Goal: Task Accomplishment & Management: Complete application form

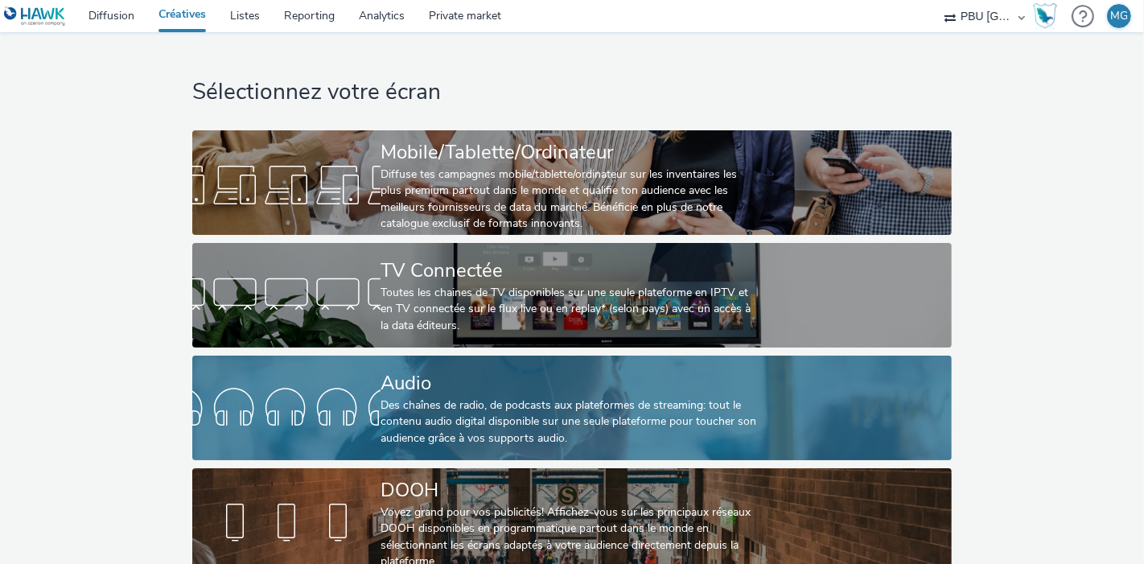
click at [512, 369] on div "Audio" at bounding box center [569, 383] width 377 height 28
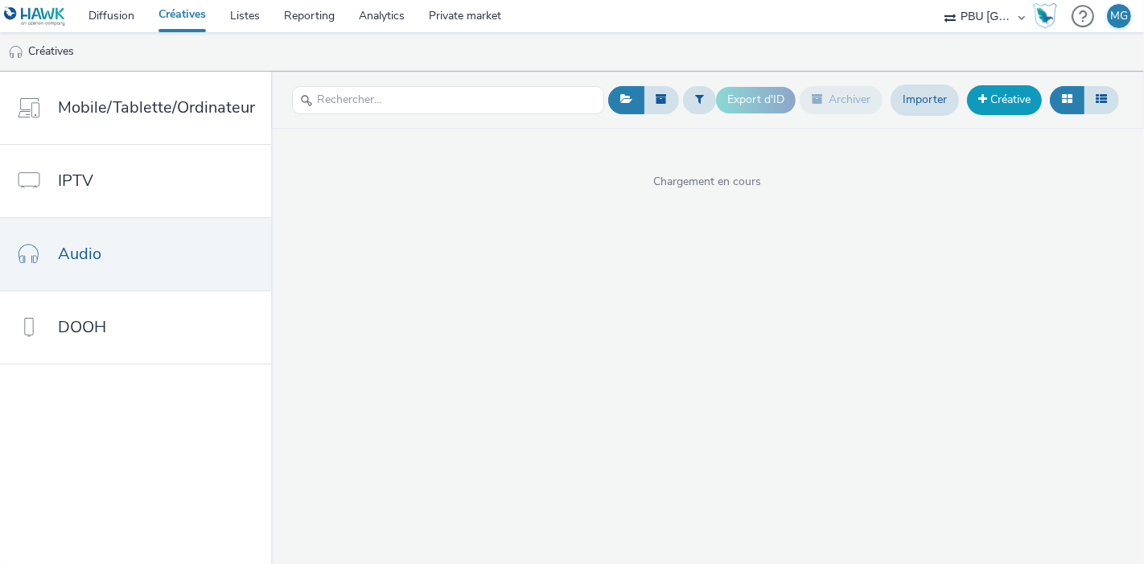
click at [1032, 95] on link "Créative" at bounding box center [1004, 99] width 75 height 29
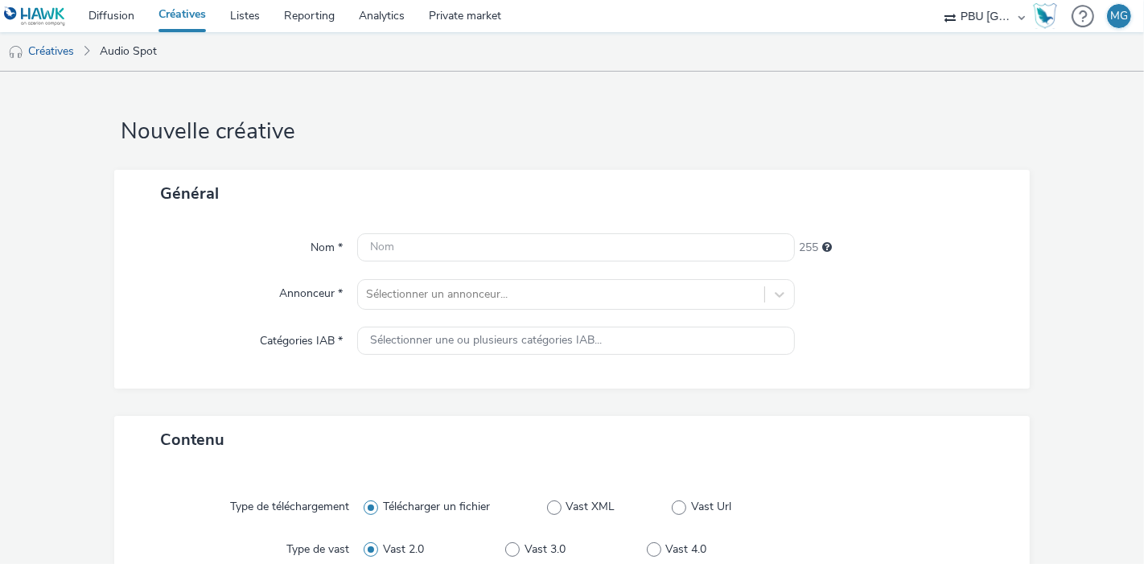
click at [519, 229] on div "Nom * 255 Annonceur * Sélectionner un annonceur... Catégories IAB * Sélectionne…" at bounding box center [572, 302] width 916 height 171
click at [502, 242] on input "text" at bounding box center [576, 247] width 438 height 28
paste input "MAIF_251020_Magneto"
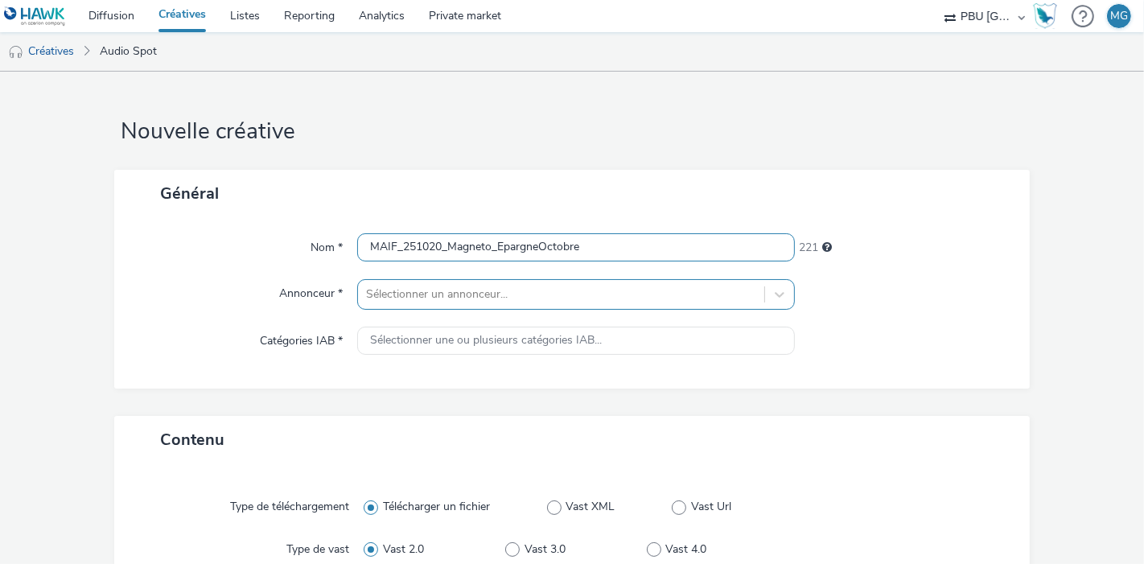
type input "MAIF_251020_Magneto_EpargneOctobre"
click at [462, 293] on div "Sélectionner un annonceur..." at bounding box center [576, 294] width 438 height 31
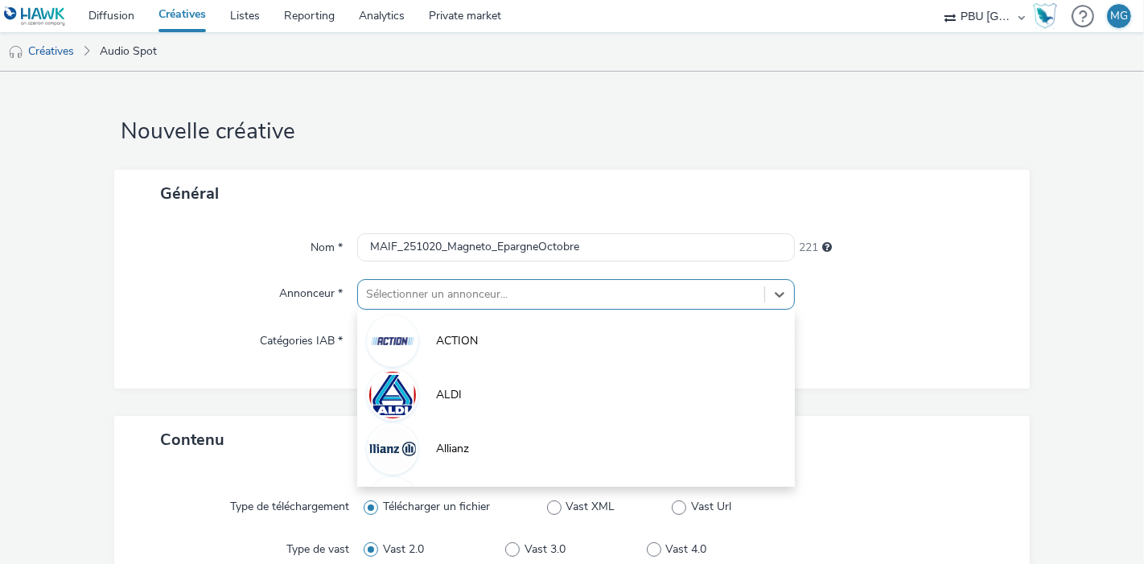
scroll to position [64, 0]
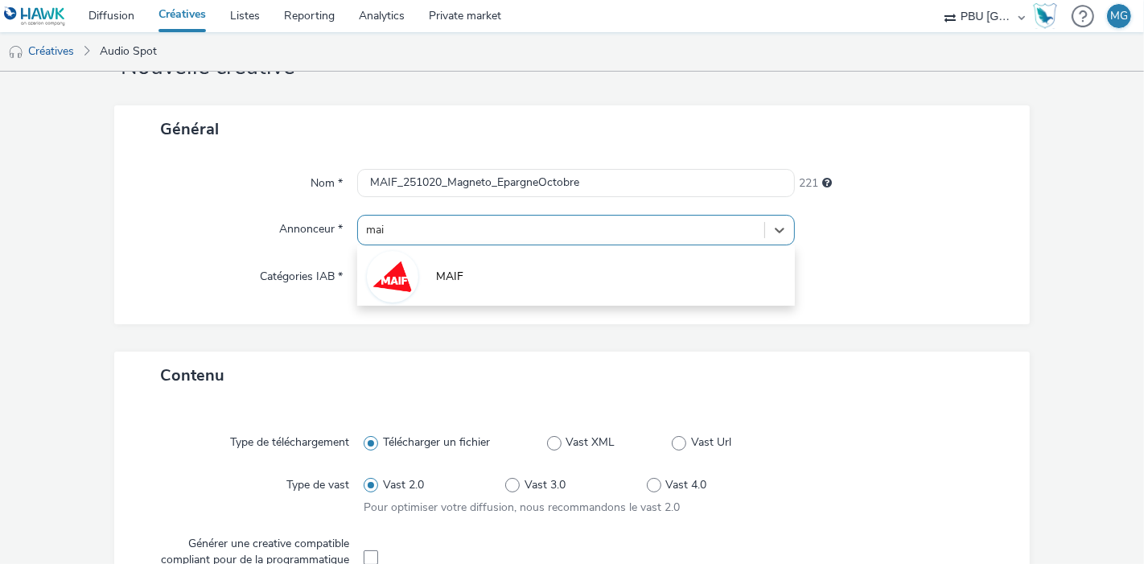
type input "maif"
click at [462, 293] on li "MAIF" at bounding box center [576, 276] width 438 height 54
type input "[URL][DOMAIN_NAME]"
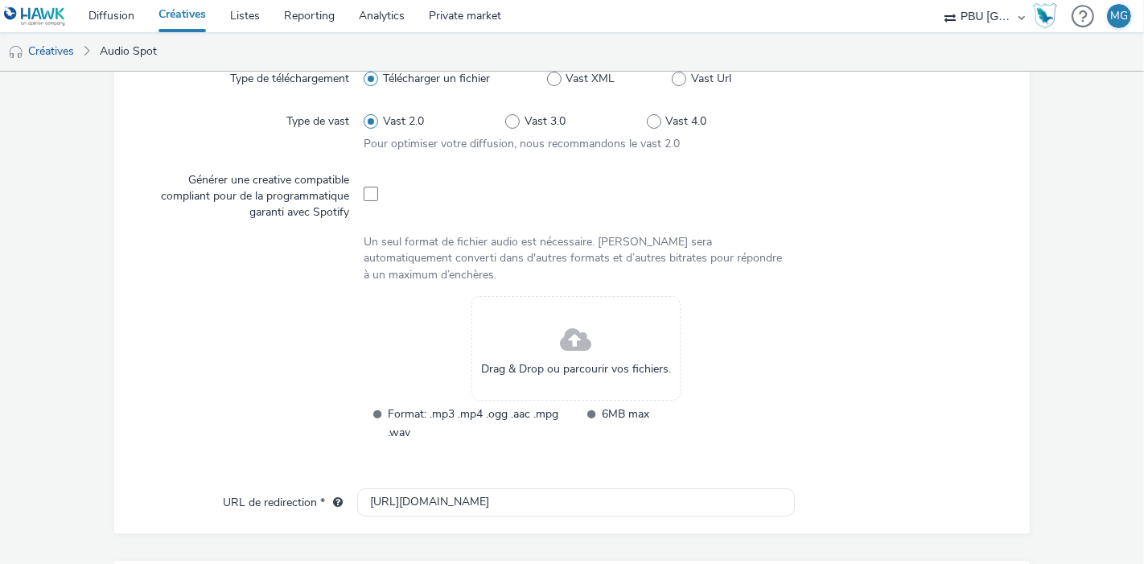
scroll to position [439, 0]
click at [561, 341] on span at bounding box center [576, 340] width 31 height 43
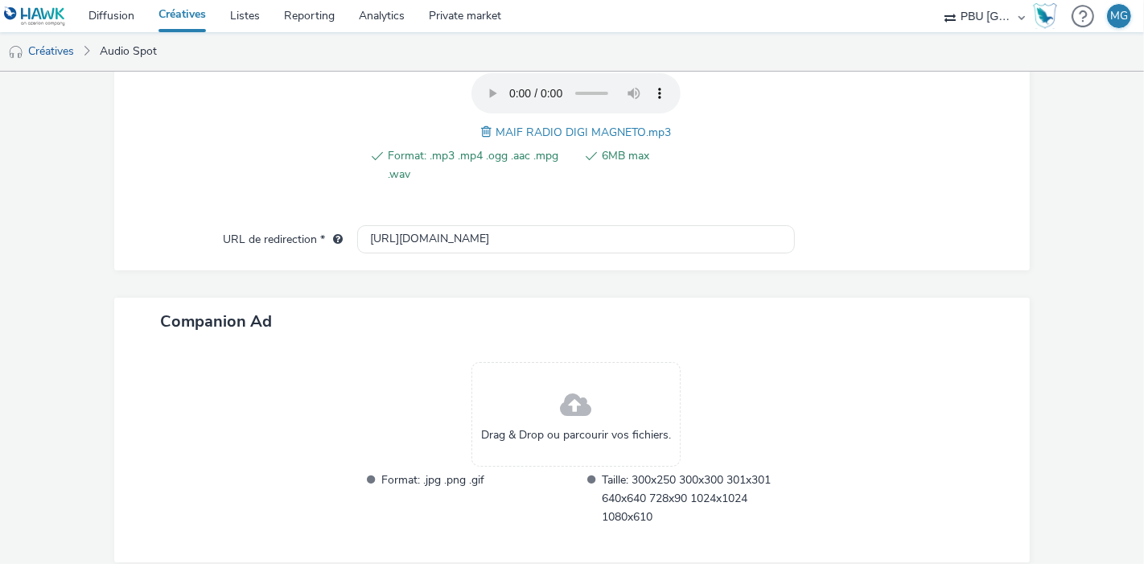
scroll to position [665, 0]
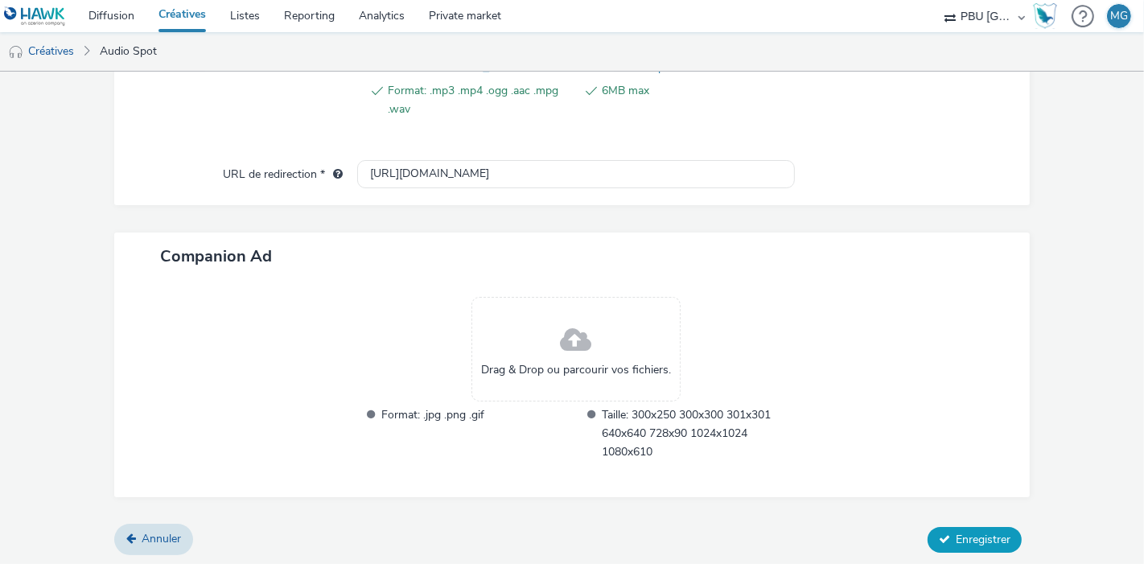
click at [960, 544] on button "Enregistrer" at bounding box center [975, 540] width 94 height 26
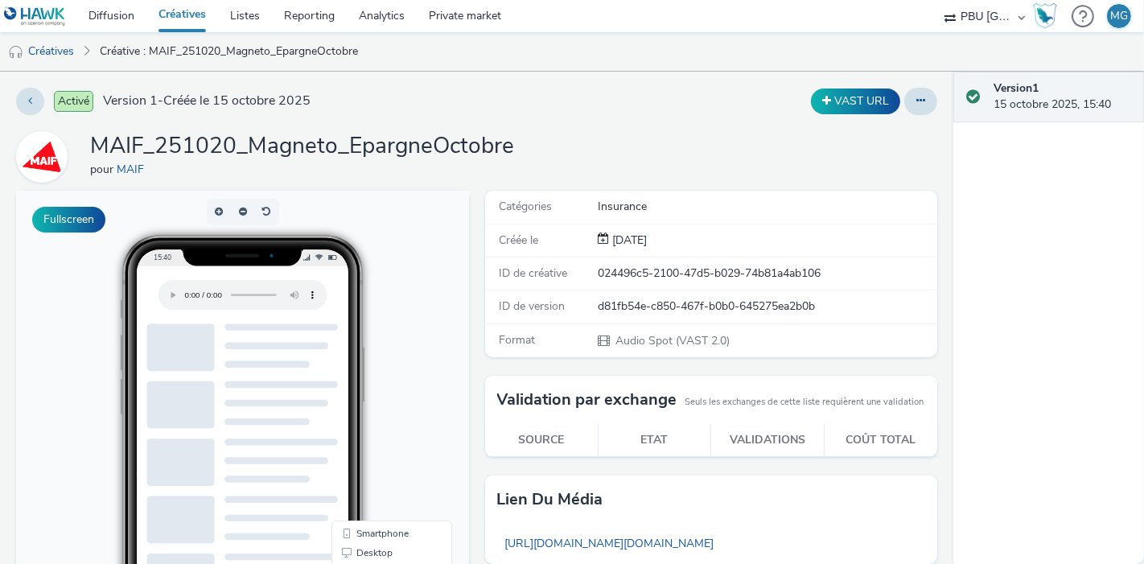
click at [1016, 214] on div "Version 1 15 octobre 2025, 15:40" at bounding box center [1049, 318] width 191 height 493
click at [196, 20] on link "Créatives" at bounding box center [182, 16] width 72 height 32
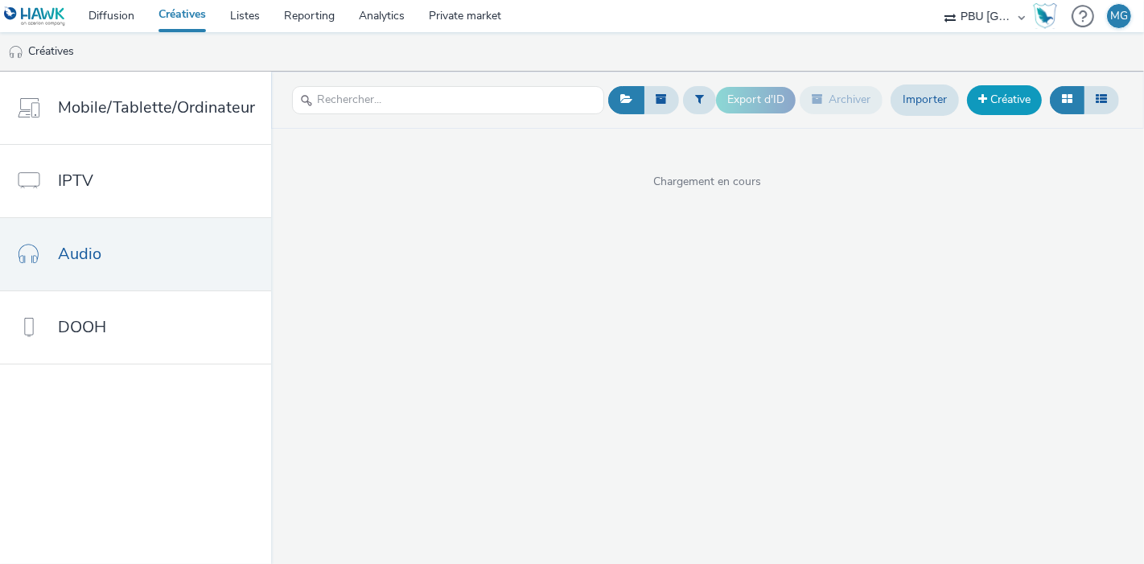
click at [1019, 94] on link "Créative" at bounding box center [1004, 99] width 75 height 29
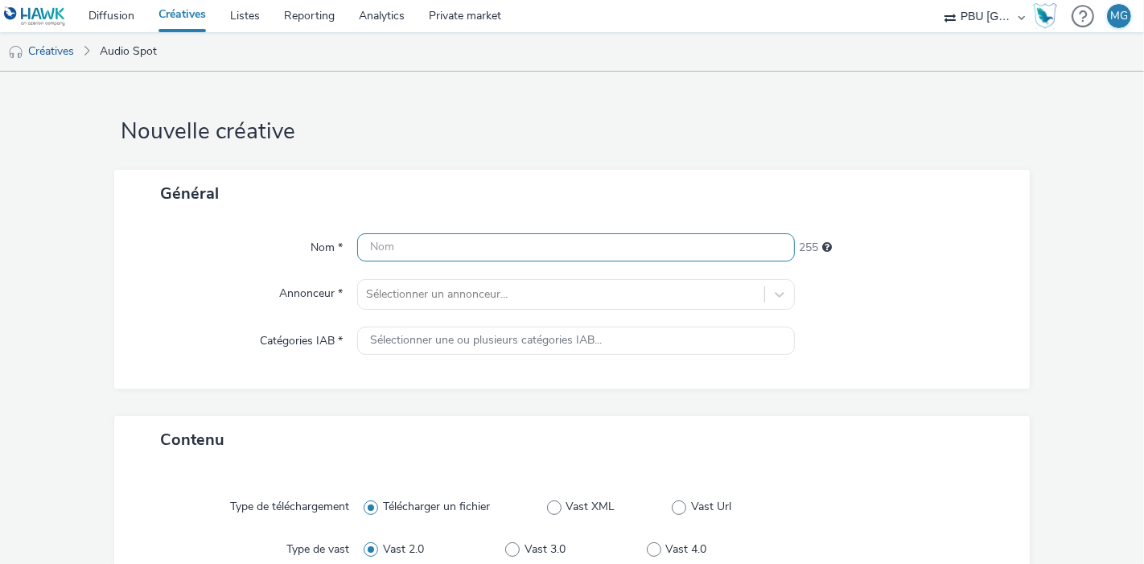
click at [517, 246] on input "text" at bounding box center [576, 247] width 438 height 28
paste input "MAIF_251020_DoubleVie"
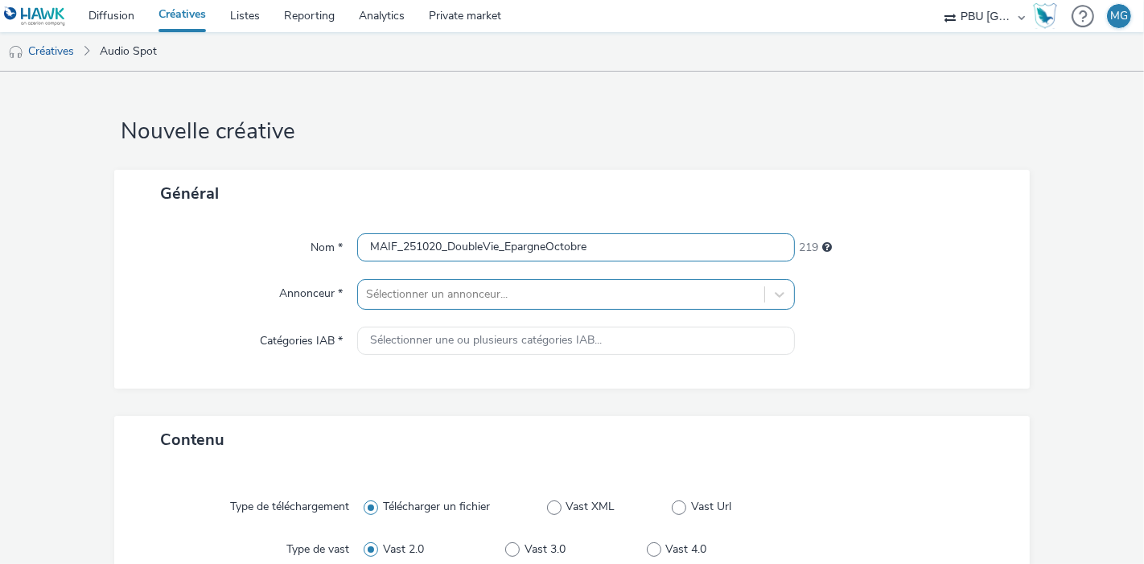
type input "MAIF_251020_DoubleVie_EpargneOctobre"
click at [464, 286] on div "Sélectionner un annonceur..." at bounding box center [576, 294] width 438 height 31
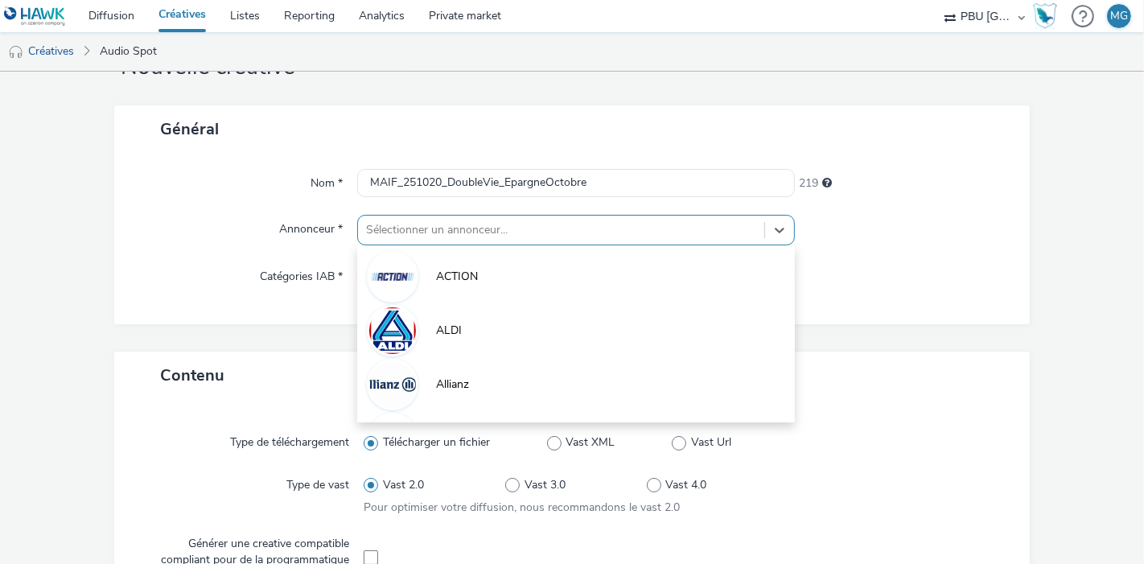
scroll to position [64, 0]
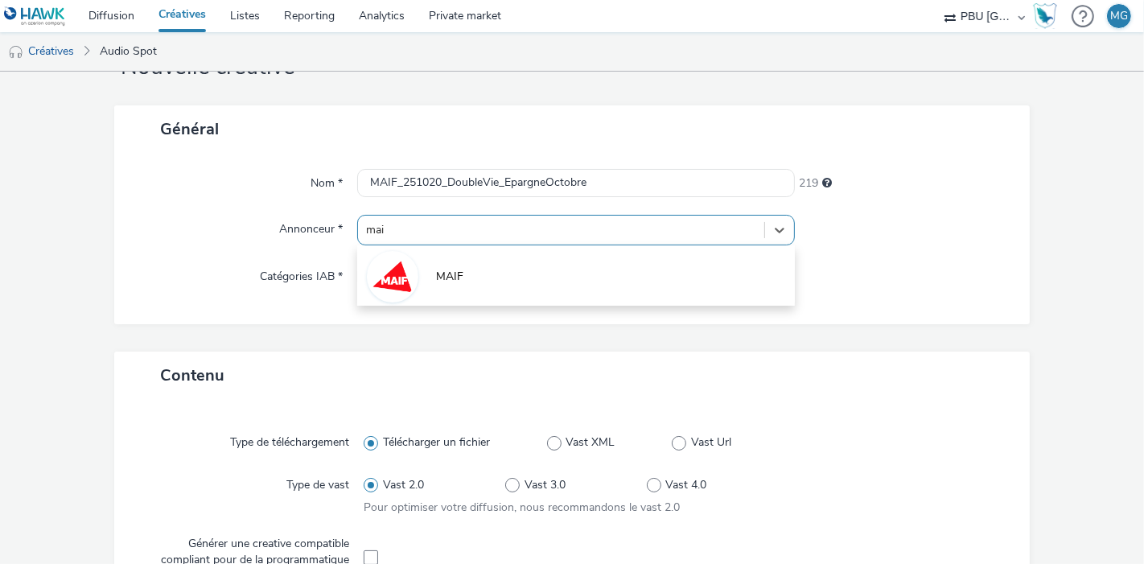
type input "maif"
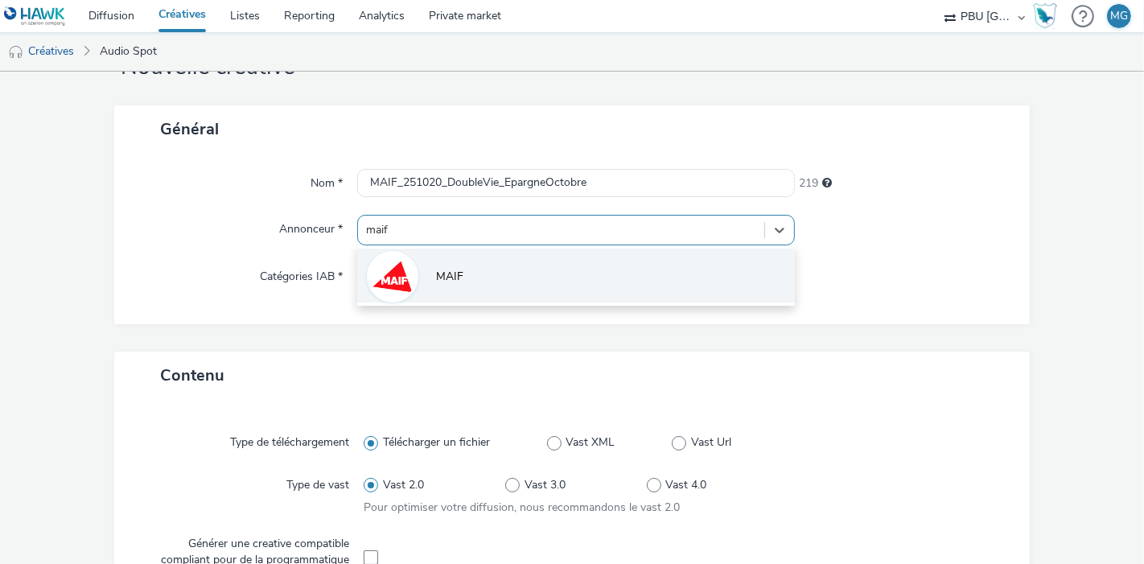
click at [456, 282] on span "MAIF" at bounding box center [449, 277] width 27 height 16
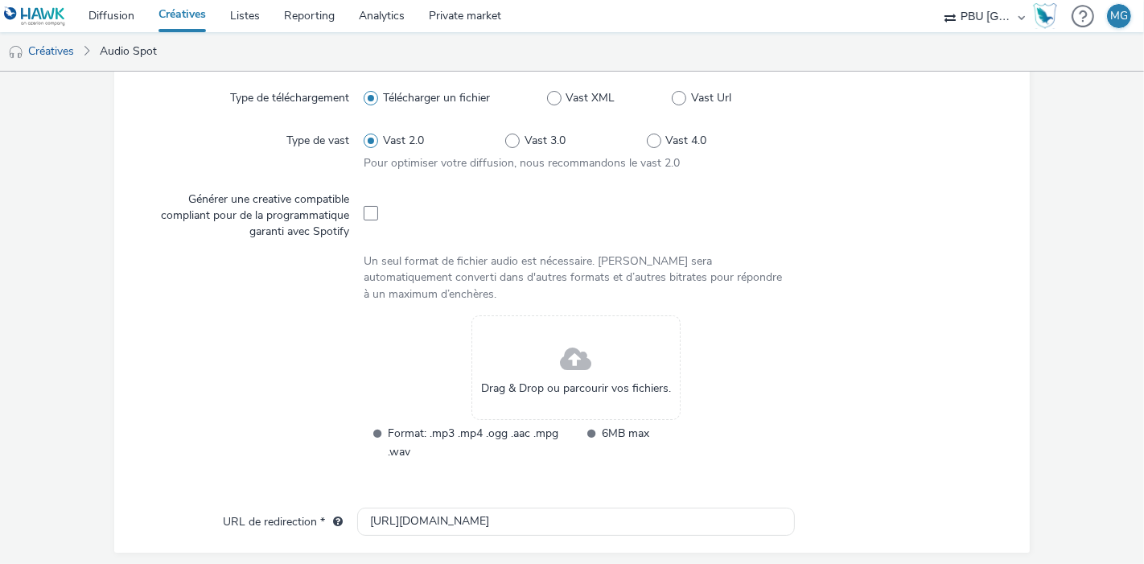
scroll to position [472, 0]
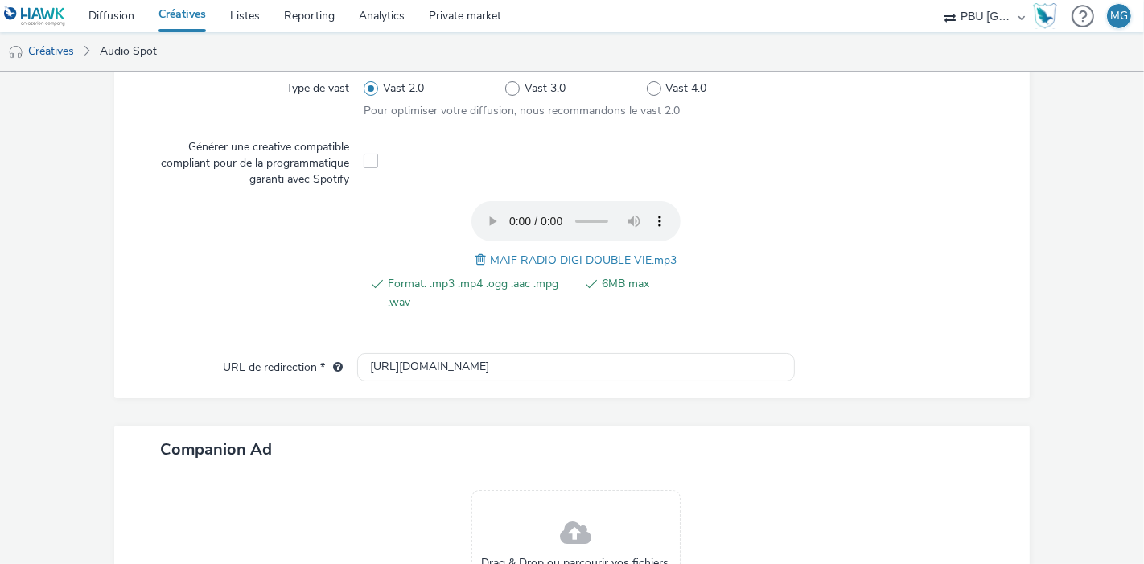
drag, startPoint x: 848, startPoint y: 419, endPoint x: 519, endPoint y: 408, distance: 329.3
click at [519, 408] on div "Contenu Type de téléchargement Télécharger un fichier Vast XML Vast Url Type de…" at bounding box center [572, 337] width 916 height 764
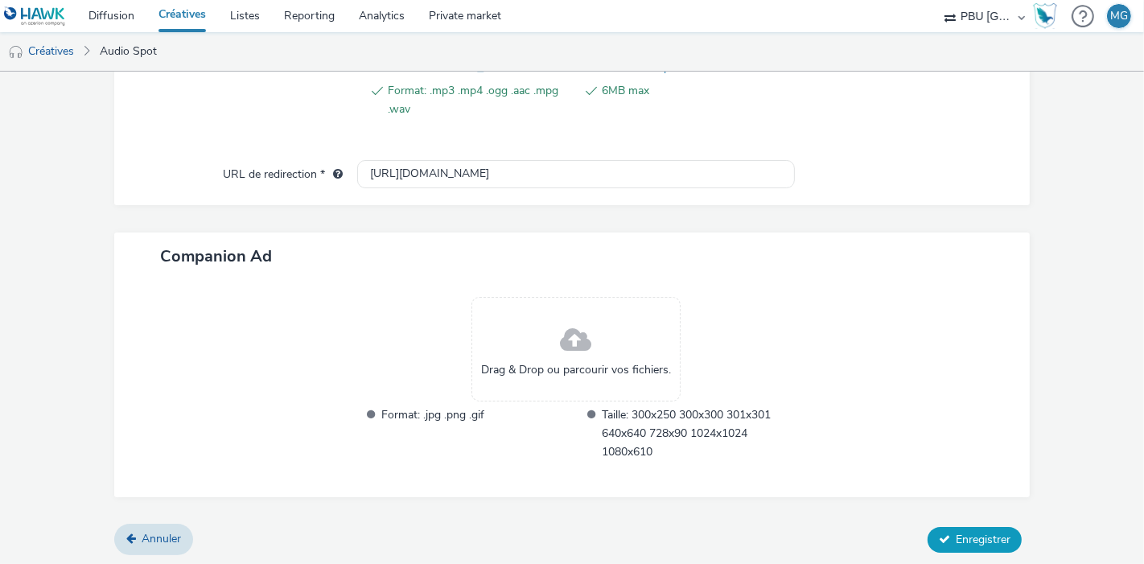
click at [939, 534] on icon at bounding box center [944, 539] width 11 height 11
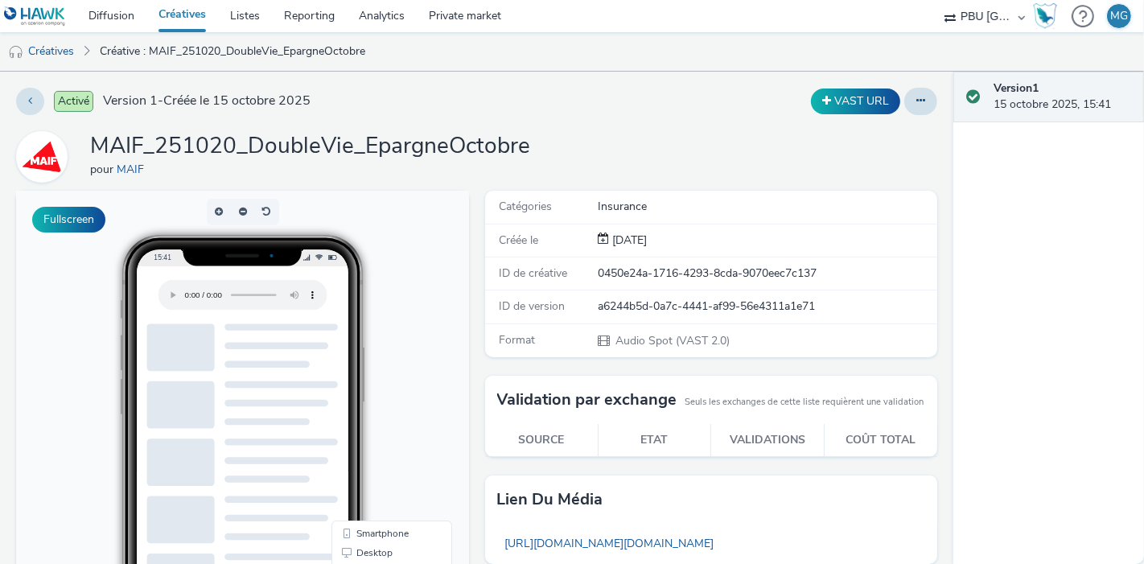
click at [184, 23] on link "Créatives" at bounding box center [182, 16] width 72 height 32
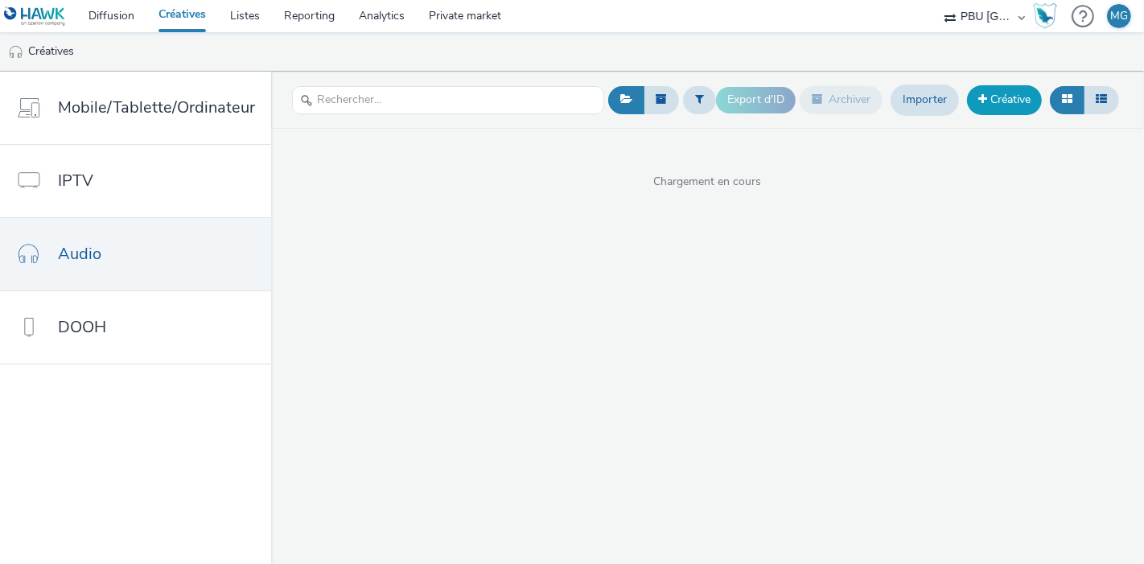
click at [1008, 90] on link "Créative" at bounding box center [1004, 99] width 75 height 29
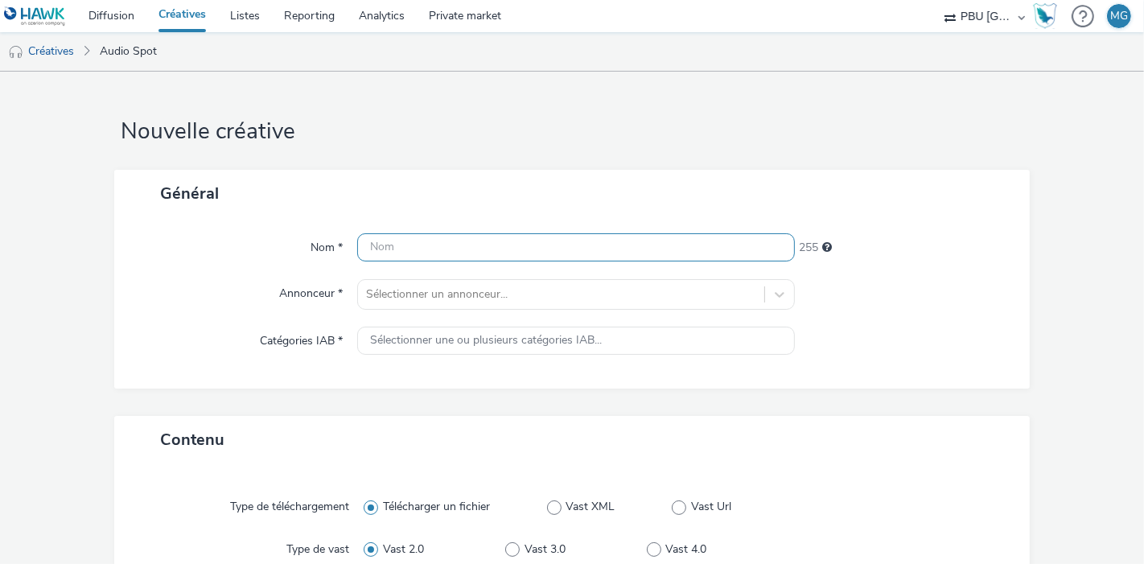
click at [423, 238] on input "text" at bounding box center [576, 247] width 438 height 28
paste input "MAIF_251020_Abonnement"
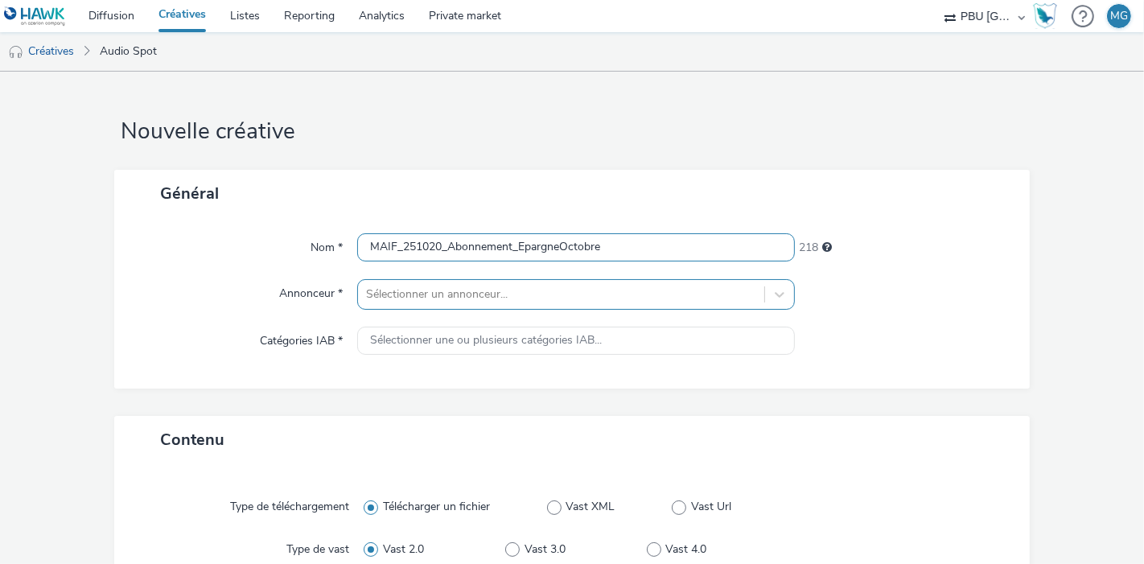
type input "MAIF_251020_Abonnement_EpargneOctobre"
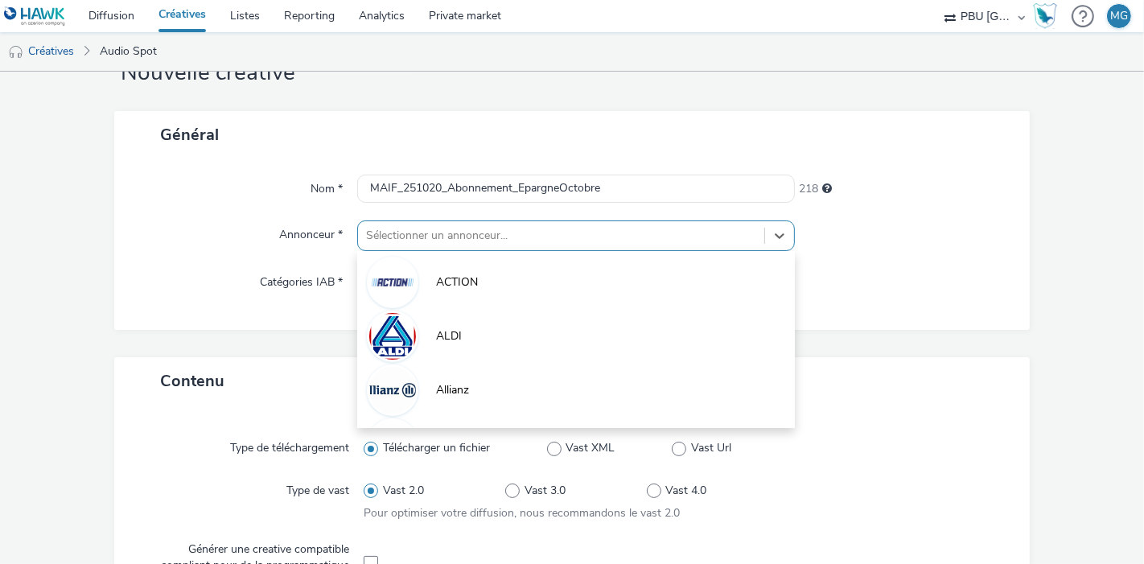
click at [459, 251] on div "option ACTION focused, 1 of 10. 10 results available. Use Up and Down to choose…" at bounding box center [576, 236] width 438 height 31
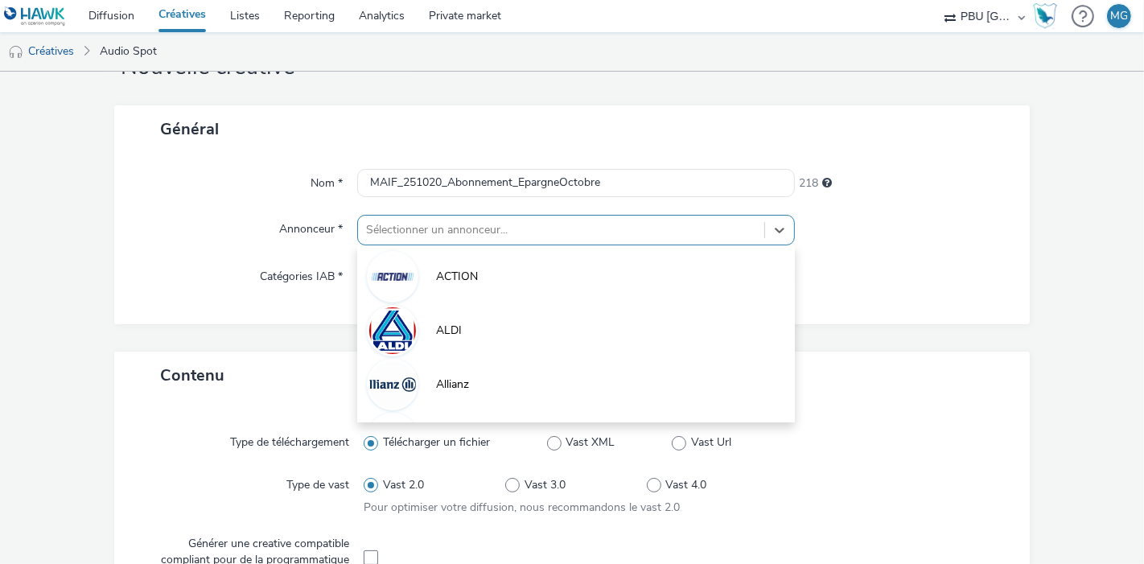
scroll to position [64, 0]
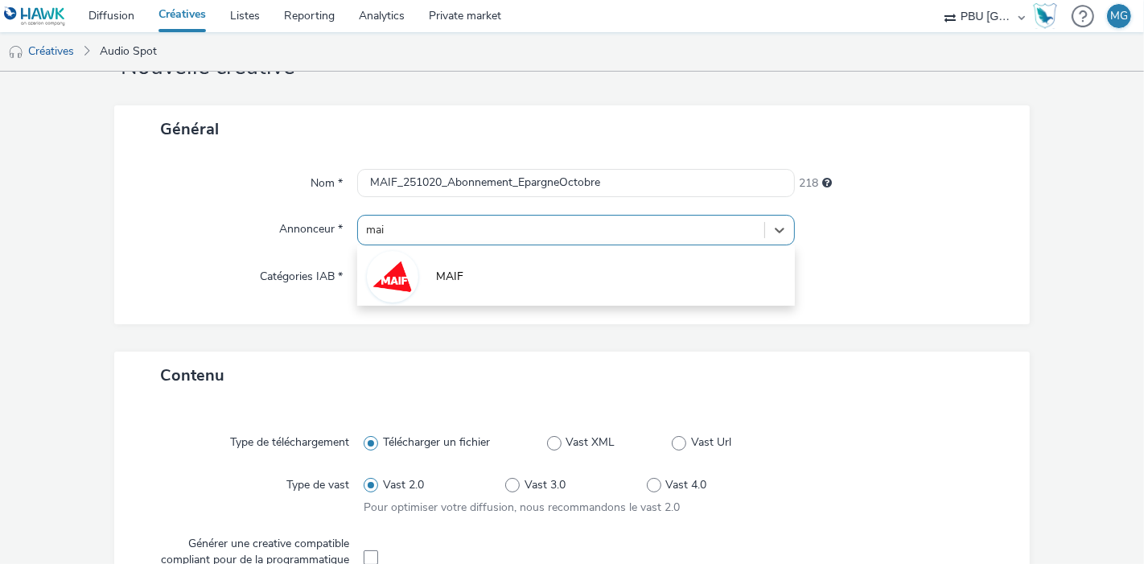
type input "maif"
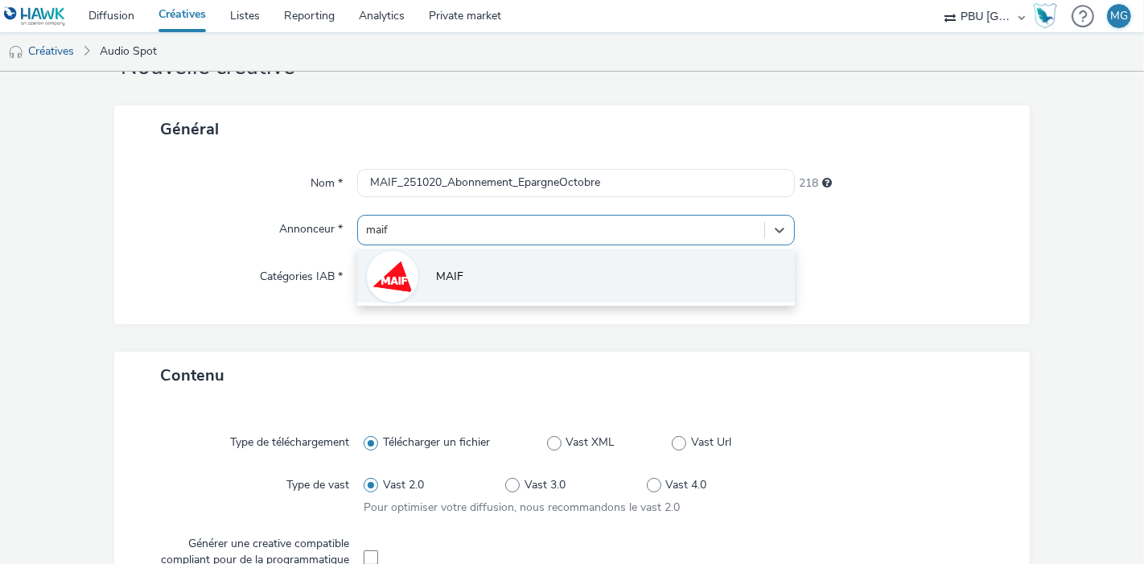
click at [474, 282] on li "MAIF" at bounding box center [576, 276] width 438 height 54
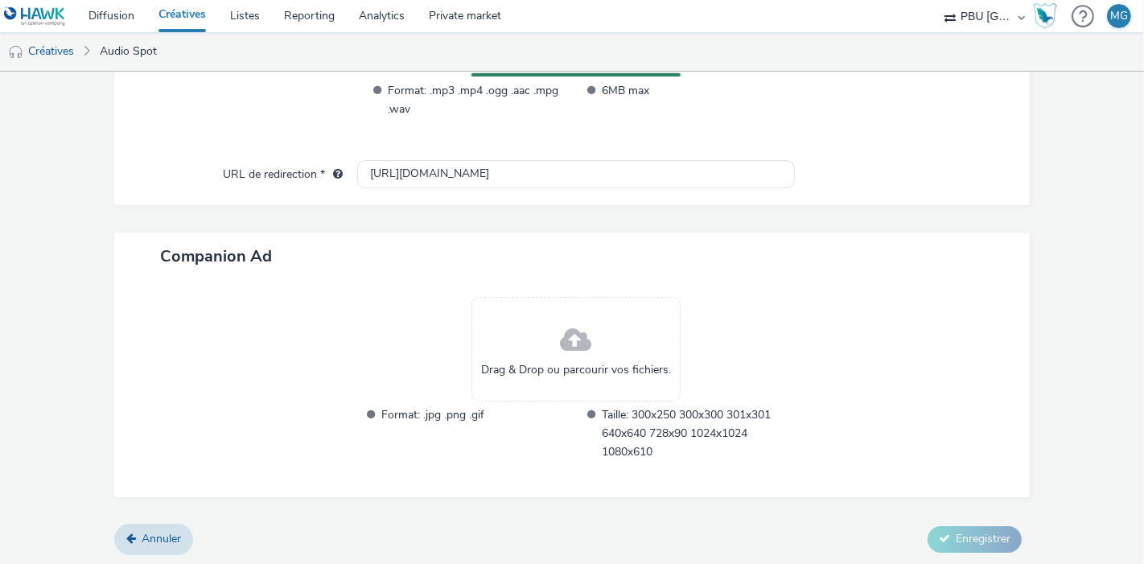
scroll to position [0, 0]
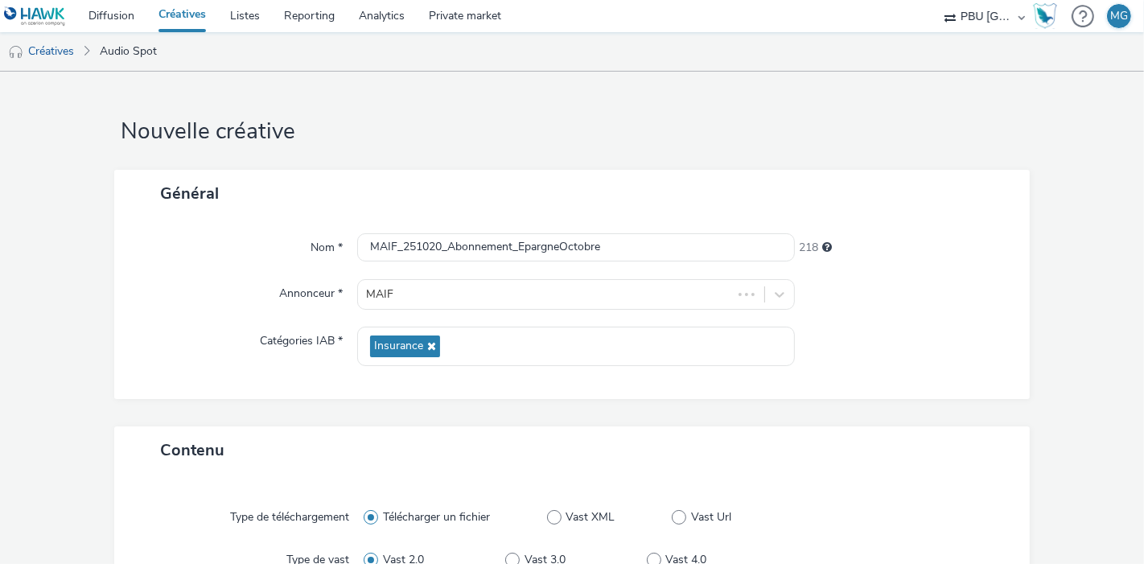
click at [860, 382] on div "Nom * MAIF_251020_Abonnement_EpargneOctobre 218 Annonceur * MAIF Catégories IAB…" at bounding box center [572, 308] width 916 height 182
